Goal: Complete application form

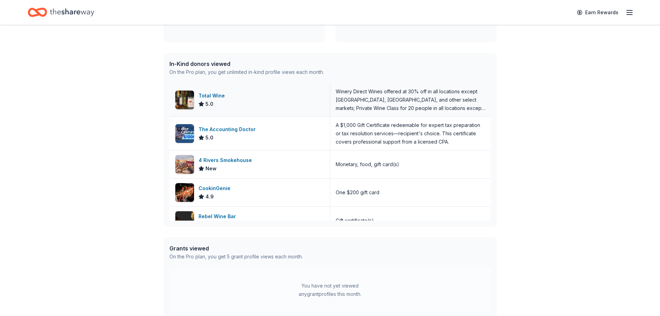
scroll to position [173, 0]
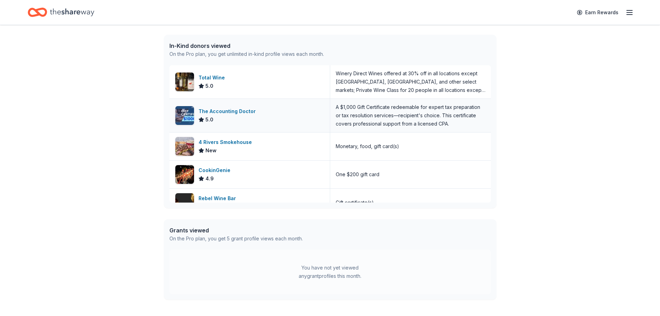
click at [230, 111] on div "The Accounting Doctor" at bounding box center [229, 111] width 60 height 8
click at [220, 169] on div "CookinGenie" at bounding box center [216, 170] width 35 height 8
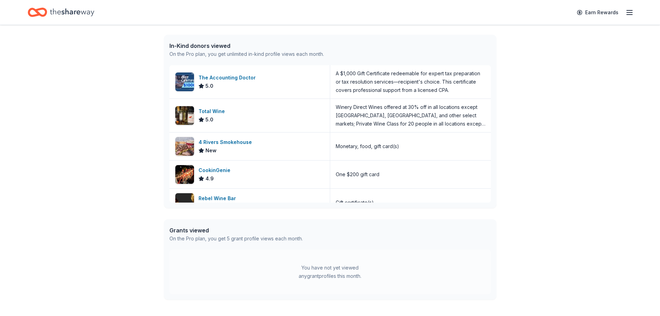
click at [61, 14] on icon "Home" at bounding box center [72, 12] width 44 height 14
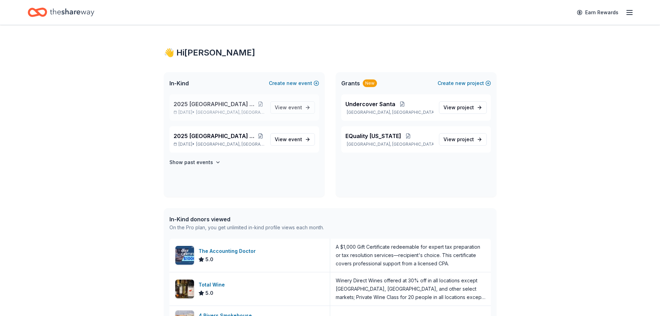
click at [217, 111] on span "[GEOGRAPHIC_DATA], [GEOGRAPHIC_DATA]" at bounding box center [230, 113] width 68 height 6
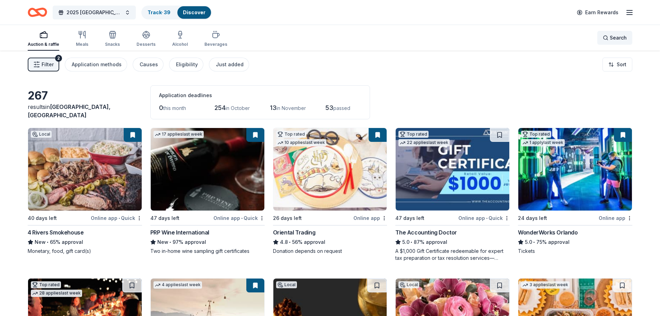
click at [608, 35] on div "Search" at bounding box center [615, 38] width 24 height 8
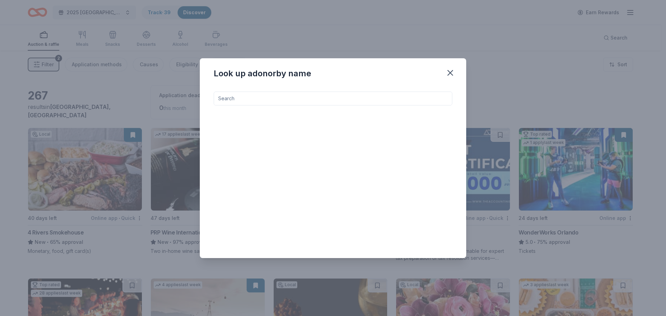
click at [322, 94] on input at bounding box center [333, 99] width 239 height 14
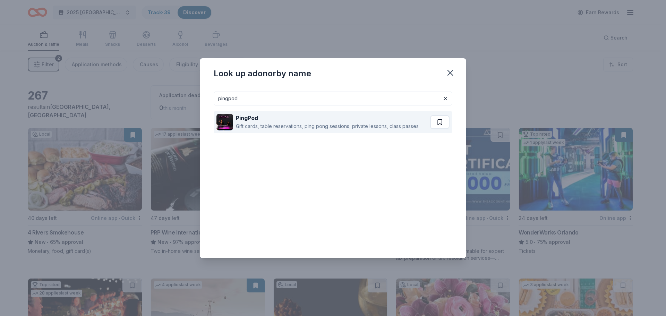
type input "pingpod"
click at [440, 126] on button at bounding box center [439, 122] width 19 height 14
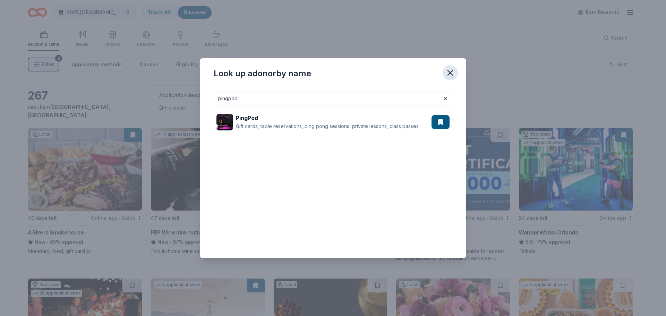
click at [451, 73] on icon "button" at bounding box center [450, 73] width 10 height 10
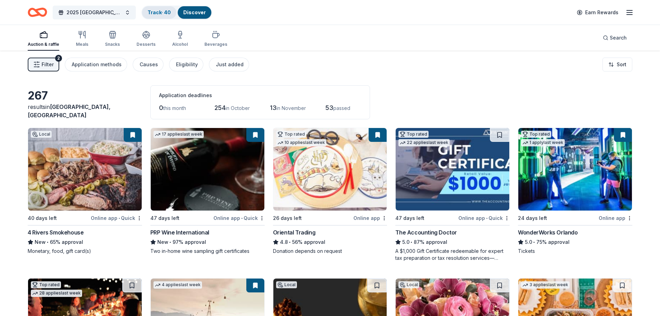
click at [160, 11] on link "Track · 40" at bounding box center [159, 12] width 23 height 6
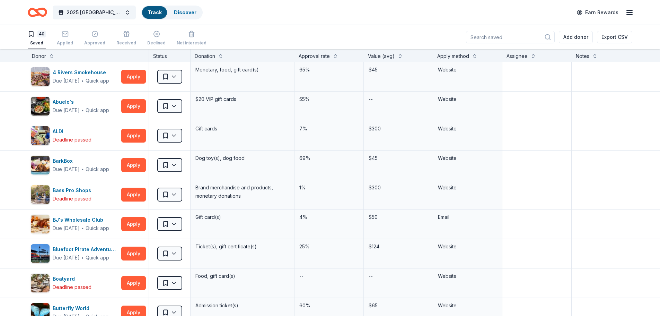
scroll to position [0, 0]
click at [177, 137] on html "2025 Broward County Equality Florida Gala Track · 40 Discover Earn Rewards 40 S…" at bounding box center [330, 158] width 660 height 316
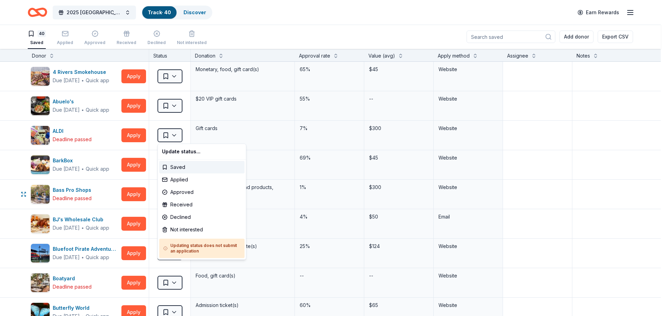
click at [83, 203] on html "2025 Broward County Equality Florida Gala Track · 40 Discover Earn Rewards 40 S…" at bounding box center [333, 158] width 666 height 316
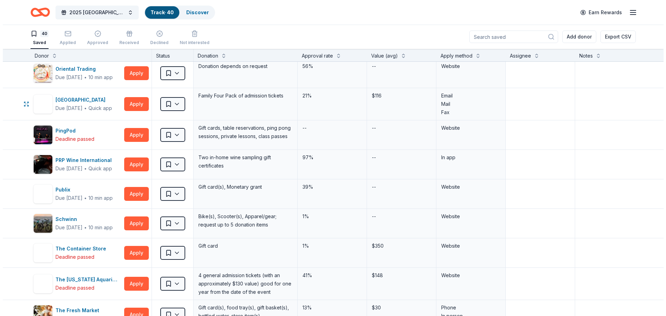
scroll to position [659, 0]
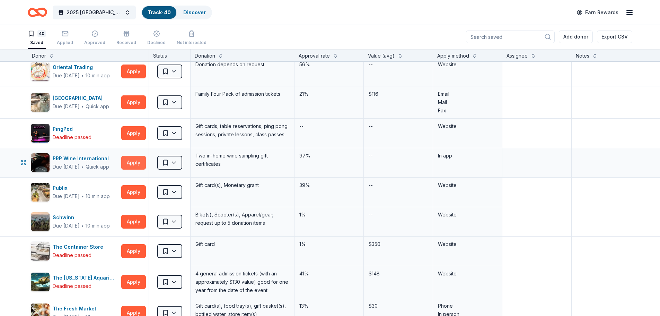
click at [137, 163] on button "Apply" at bounding box center [133, 163] width 25 height 14
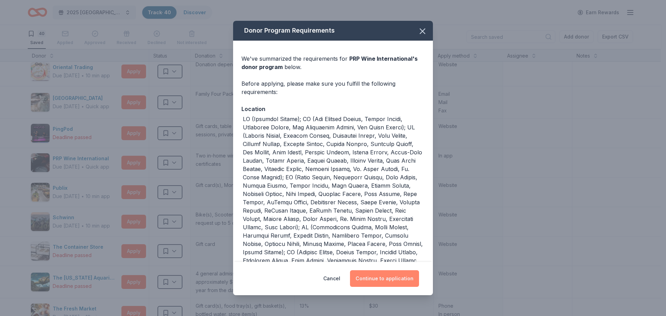
click at [380, 286] on button "Continue to application" at bounding box center [384, 278] width 69 height 17
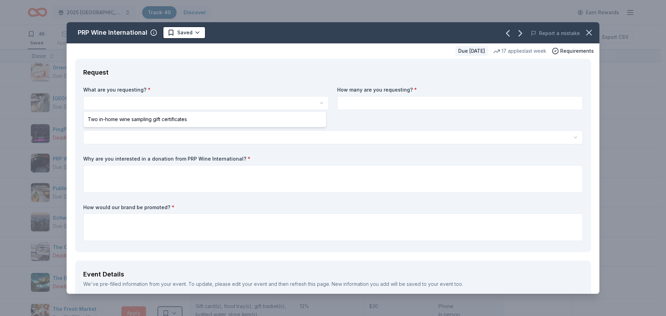
click at [149, 100] on html "2025 Broward County Equality Florida Gala Track · 40 Discover Earn Rewards 40 S…" at bounding box center [333, 158] width 666 height 316
select select "Two in-home wine sampling gift certificates"
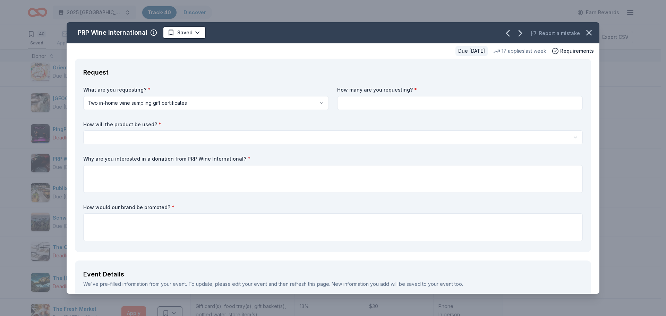
click at [360, 103] on input at bounding box center [459, 103] width 245 height 14
type input "2"
click at [106, 133] on html "2025 Broward County Equality Florida Gala Track · 40 Discover Earn Rewards 40 S…" at bounding box center [333, 158] width 666 height 316
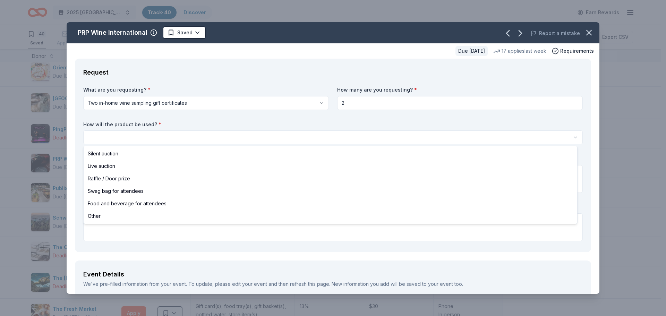
select select "silentAuction"
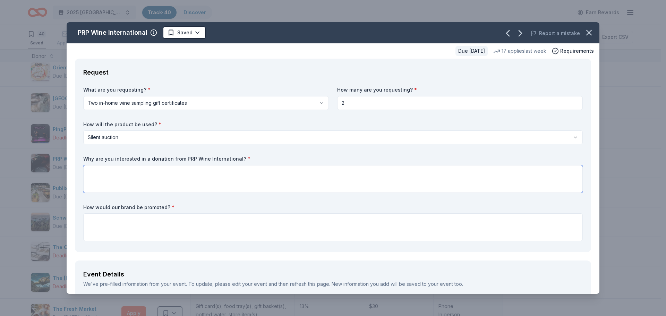
click at [125, 172] on textarea at bounding box center [332, 179] width 499 height 28
drag, startPoint x: 146, startPoint y: 31, endPoint x: 113, endPoint y: 30, distance: 33.3
click at [113, 30] on div "PRP Wine International" at bounding box center [113, 32] width 70 height 11
click at [587, 35] on icon "button" at bounding box center [589, 33] width 10 height 10
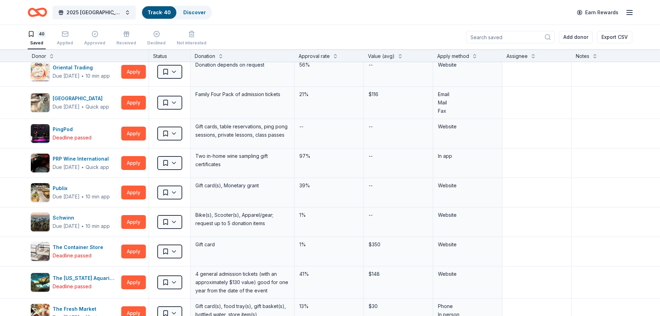
click at [38, 13] on icon "Home" at bounding box center [40, 12] width 11 height 7
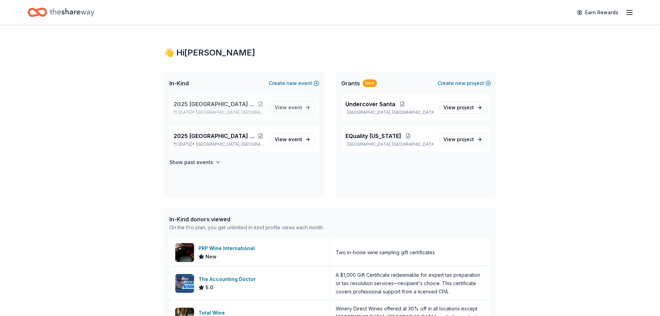
click at [223, 105] on span "2025 [GEOGRAPHIC_DATA] Equality [US_STATE] Gala" at bounding box center [215, 104] width 83 height 8
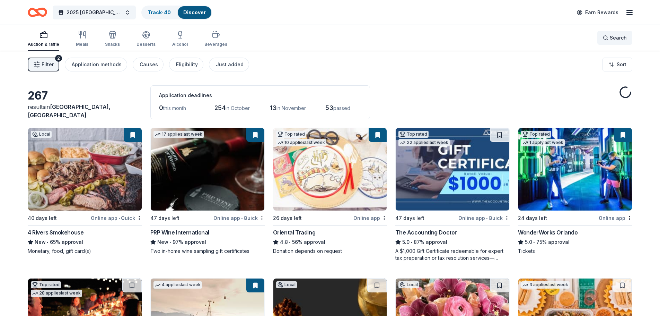
click at [609, 38] on div "Search" at bounding box center [615, 38] width 24 height 8
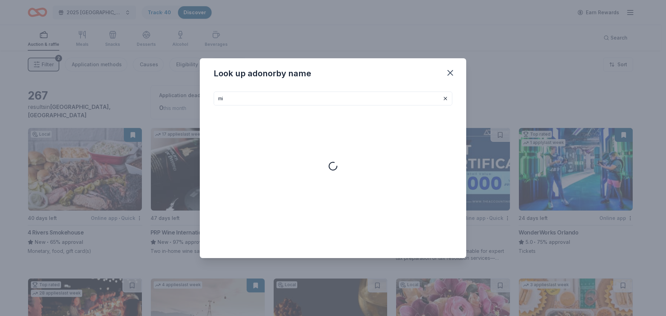
type input "m"
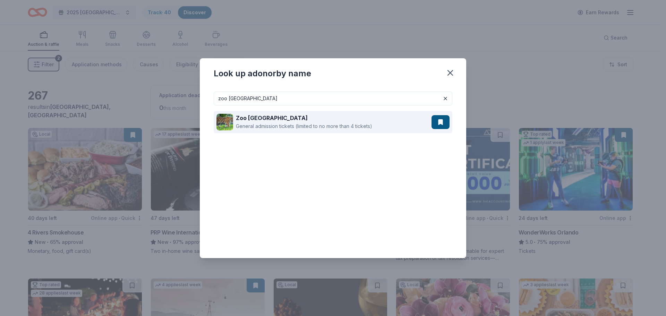
type input "zoo miami"
click at [255, 124] on div "General admission tickets (limited to no more than 4 tickets)" at bounding box center [304, 126] width 136 height 8
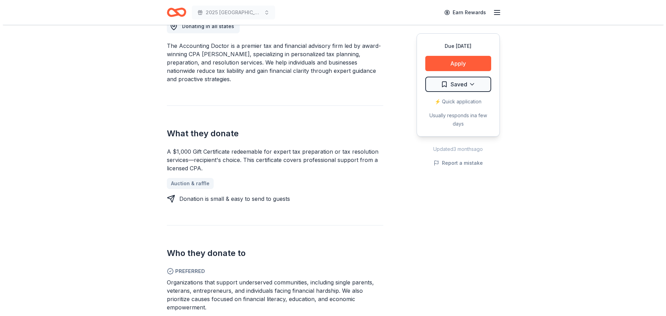
scroll to position [243, 0]
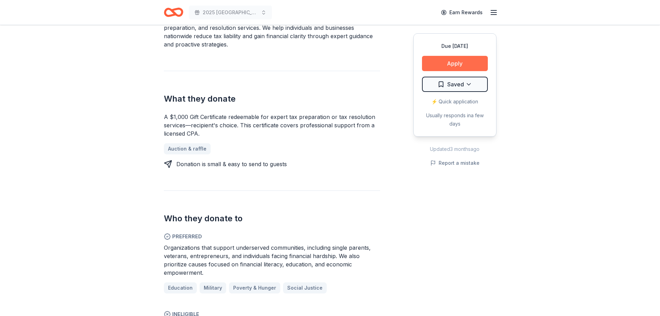
click at [448, 65] on button "Apply" at bounding box center [455, 63] width 66 height 15
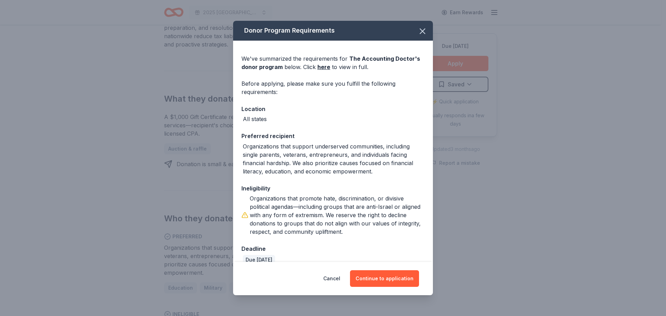
scroll to position [11, 0]
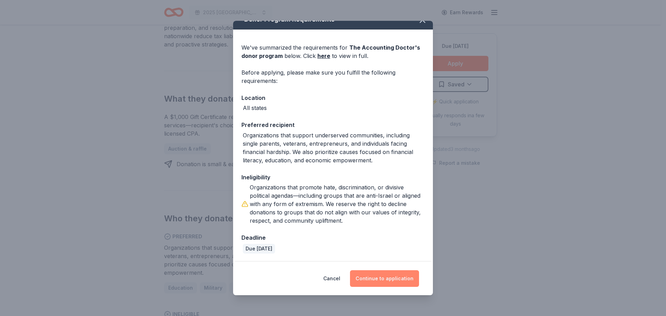
click at [378, 280] on button "Continue to application" at bounding box center [384, 278] width 69 height 17
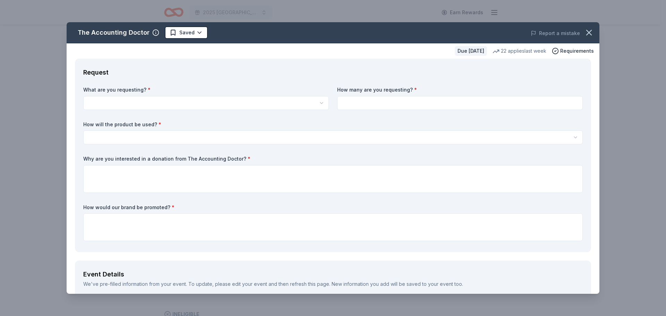
scroll to position [0, 0]
click at [318, 102] on html "2025 Broward County Equality Florida Gala Earn Rewards Due in 47 days Share The…" at bounding box center [333, 158] width 666 height 316
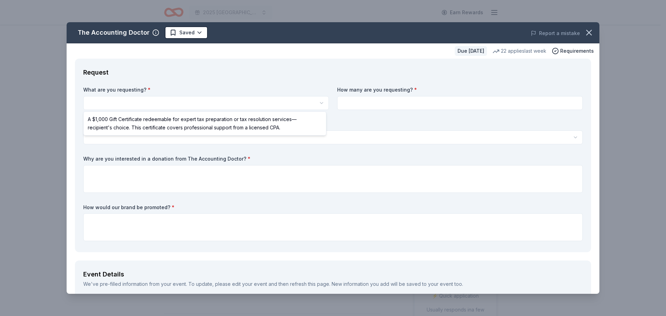
select select "A $1,000 Gift Certificate redeemable for expert tax preparation or tax resoluti…"
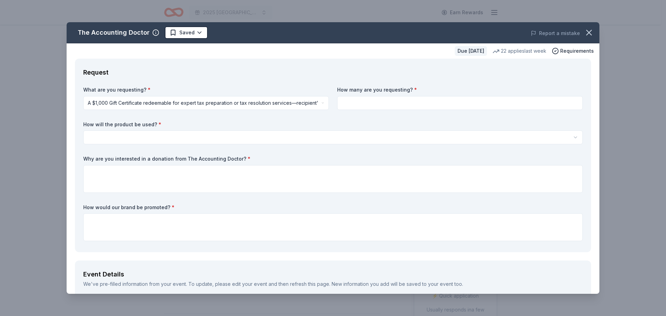
click at [447, 103] on input at bounding box center [459, 103] width 245 height 14
click at [340, 92] on label "How many are you requesting? *" at bounding box center [459, 89] width 245 height 7
click at [345, 101] on input at bounding box center [459, 103] width 245 height 14
click at [347, 103] on input at bounding box center [459, 103] width 245 height 14
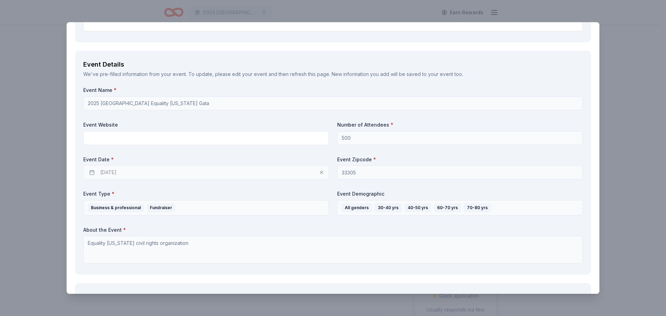
scroll to position [243, 0]
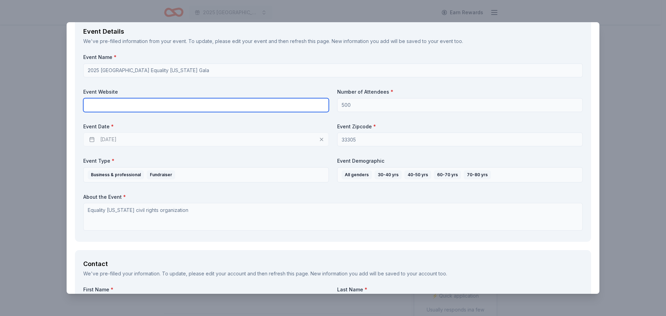
click at [194, 104] on input "text" at bounding box center [205, 105] width 245 height 14
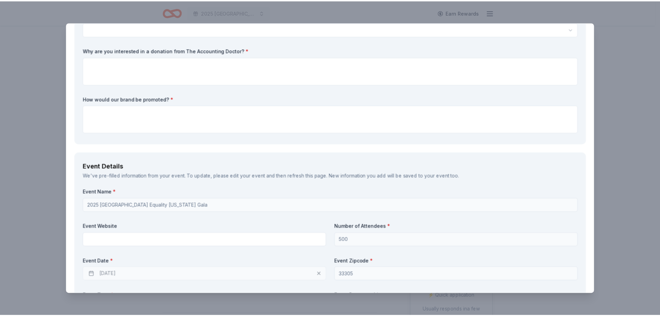
scroll to position [0, 0]
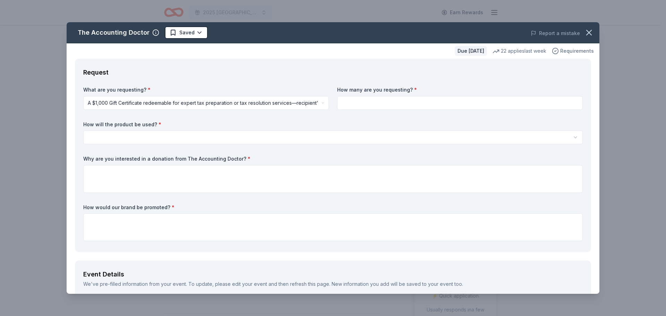
click at [571, 51] on span "Requirements" at bounding box center [577, 51] width 34 height 8
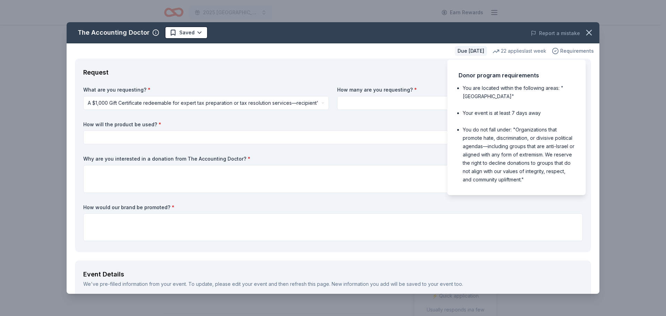
click at [571, 51] on span "Requirements" at bounding box center [577, 51] width 34 height 8
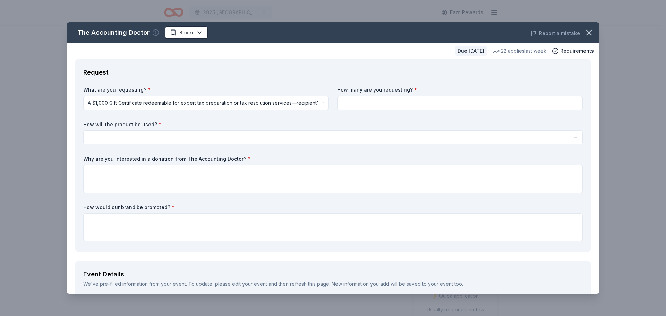
click at [153, 33] on icon "button" at bounding box center [155, 32] width 7 height 7
click at [585, 30] on icon "button" at bounding box center [589, 33] width 10 height 10
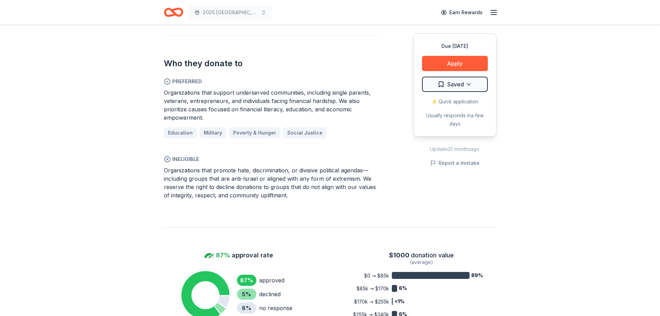
scroll to position [395, 0]
